Goal: Find specific page/section: Find specific page/section

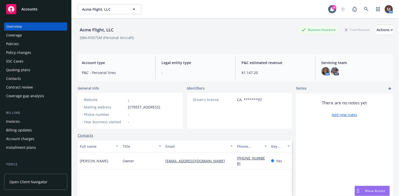
scroll to position [25, 0]
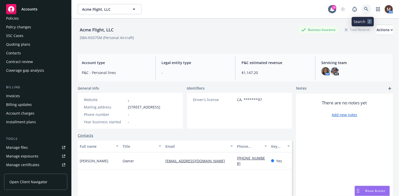
click at [364, 8] on icon at bounding box center [366, 9] width 5 height 5
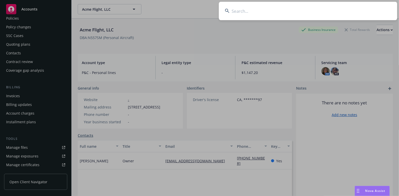
click at [241, 10] on input at bounding box center [308, 11] width 178 height 18
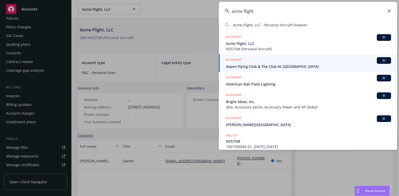
scroll to position [18, 0]
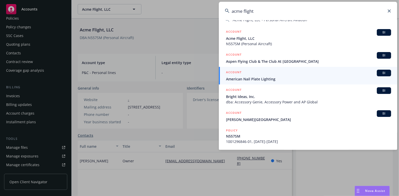
type input "acme flight"
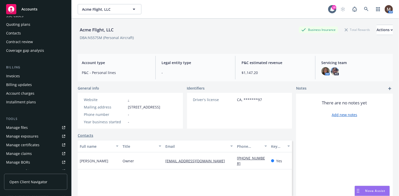
scroll to position [51, 0]
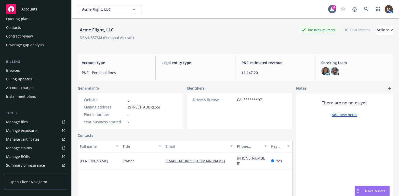
click at [23, 121] on div "Manage files" at bounding box center [17, 122] width 22 height 8
